Goal: Task Accomplishment & Management: Manage account settings

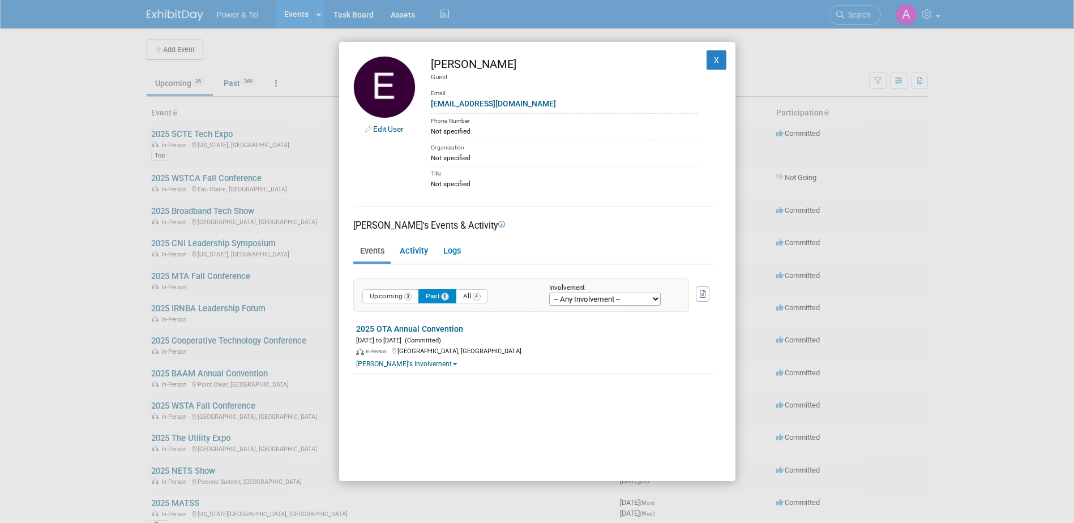
click at [77, 224] on div "Edit User [PERSON_NAME] Guest Email [EMAIL_ADDRESS][DOMAIN_NAME] Phone Number N…" at bounding box center [537, 261] width 1074 height 523
click at [707, 62] on button "X" at bounding box center [716, 59] width 20 height 19
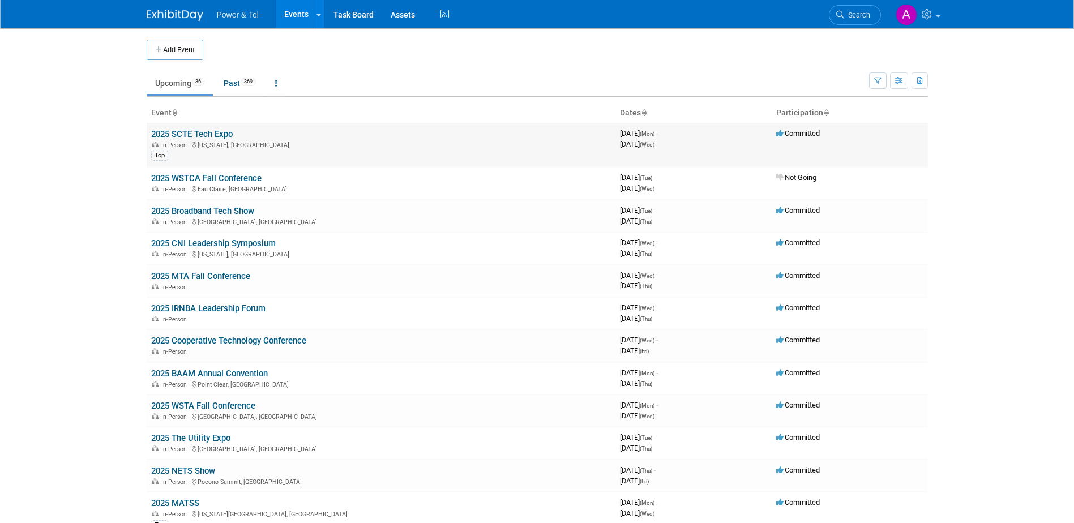
click at [212, 130] on link "2025 SCTE Tech Expo" at bounding box center [192, 134] width 82 height 10
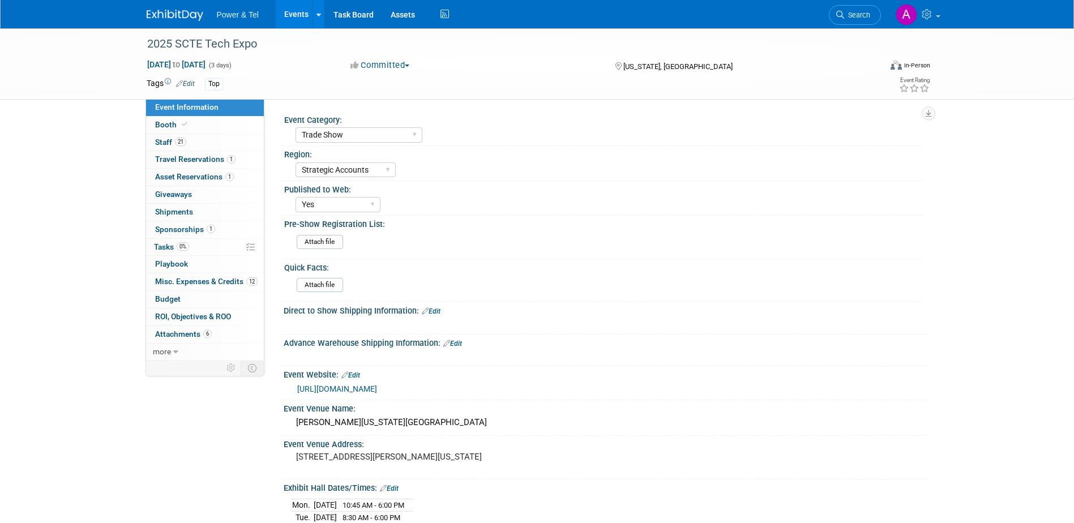
select select "Trade Show"
select select "Strategic Accounts"
select select "Yes"
click at [211, 318] on span "ROI, Objectives & ROO 0" at bounding box center [193, 316] width 76 height 9
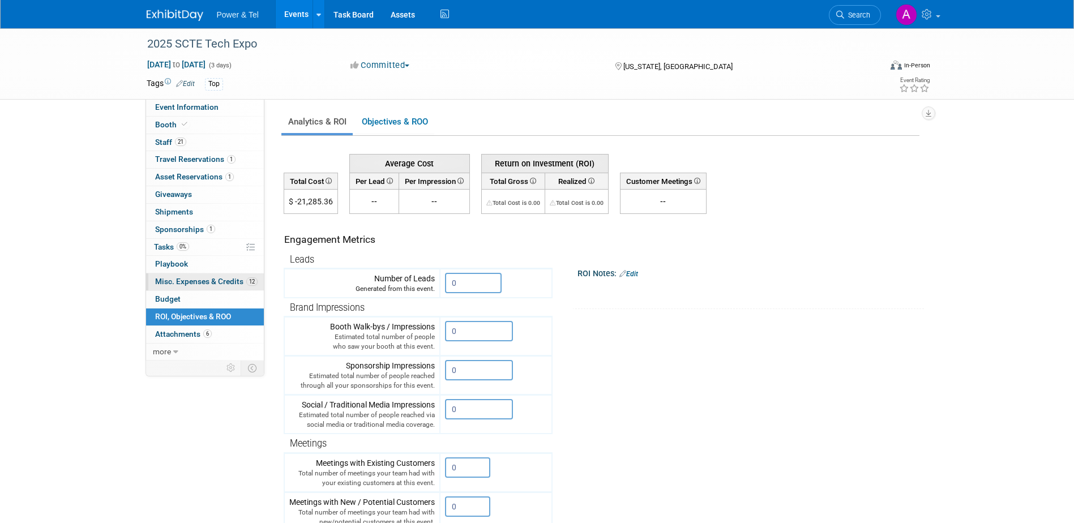
click at [210, 284] on span "Misc. Expenses & Credits 12" at bounding box center [206, 281] width 102 height 9
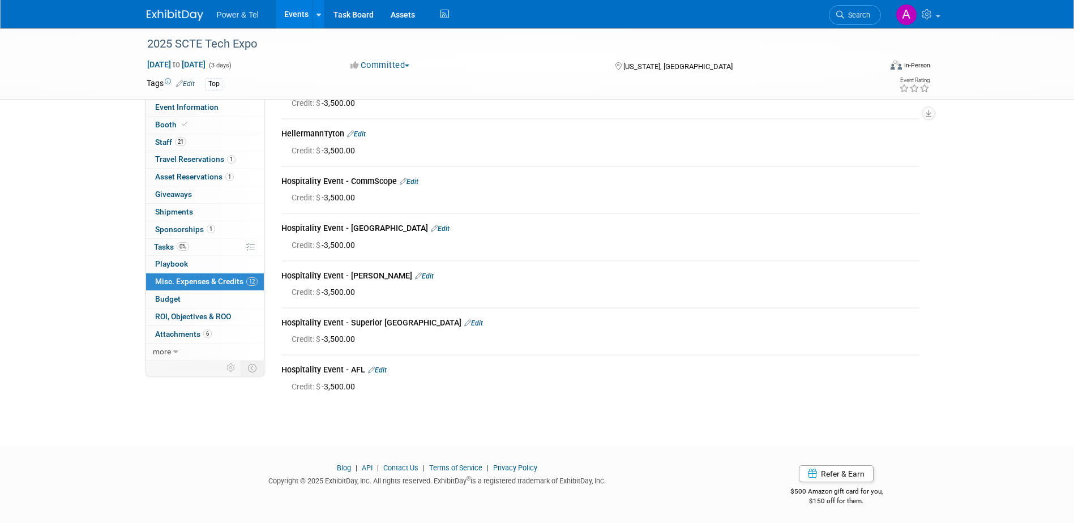
scroll to position [312, 0]
click at [196, 141] on link "21 Staff 21" at bounding box center [205, 142] width 118 height 17
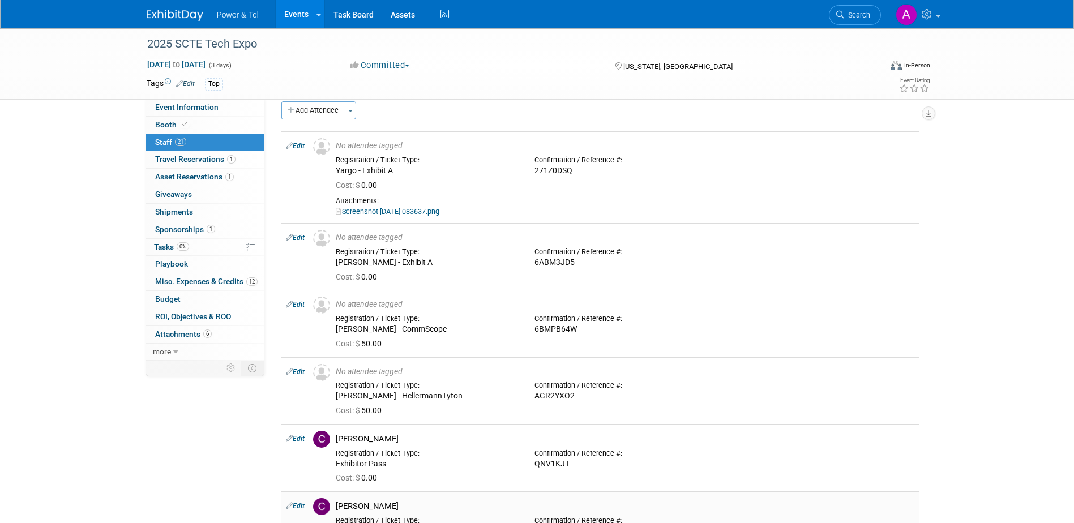
scroll to position [0, 0]
